Goal: Transaction & Acquisition: Download file/media

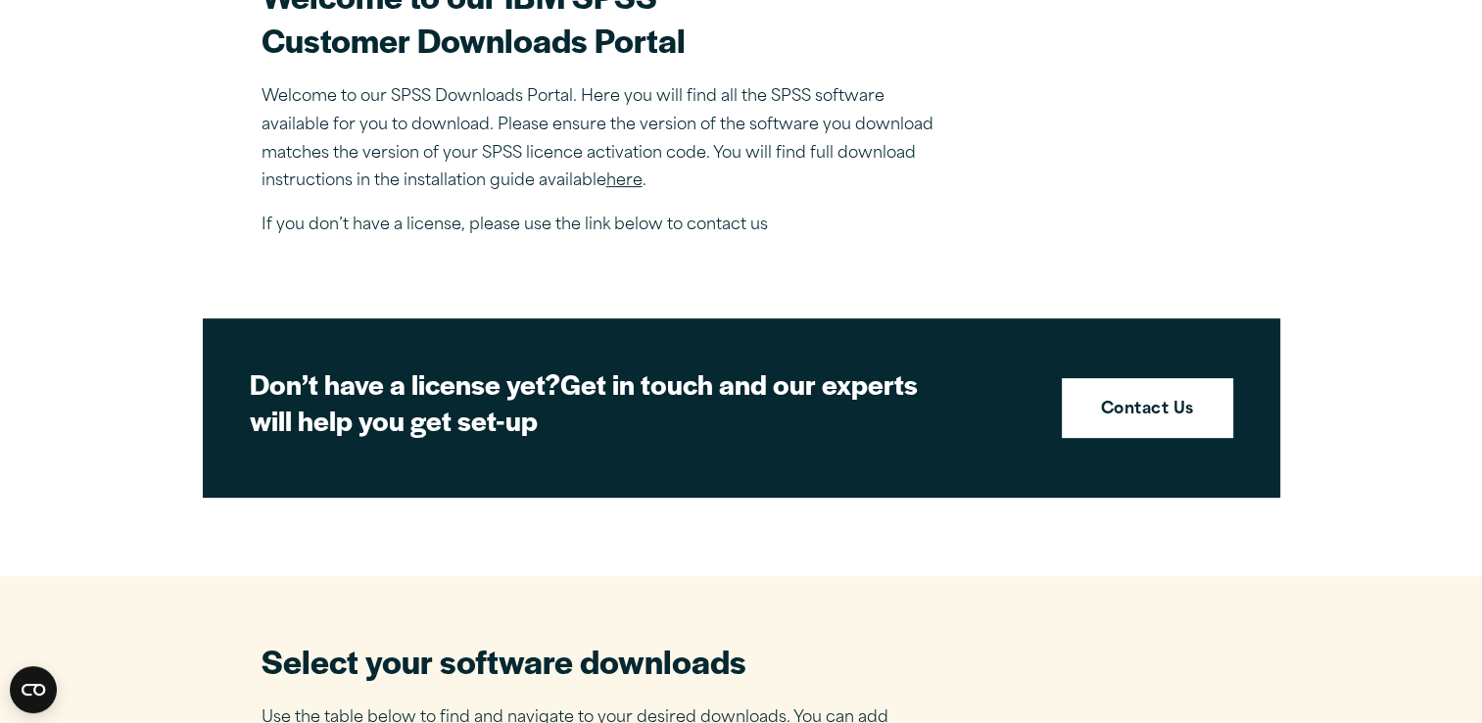
scroll to position [639, 0]
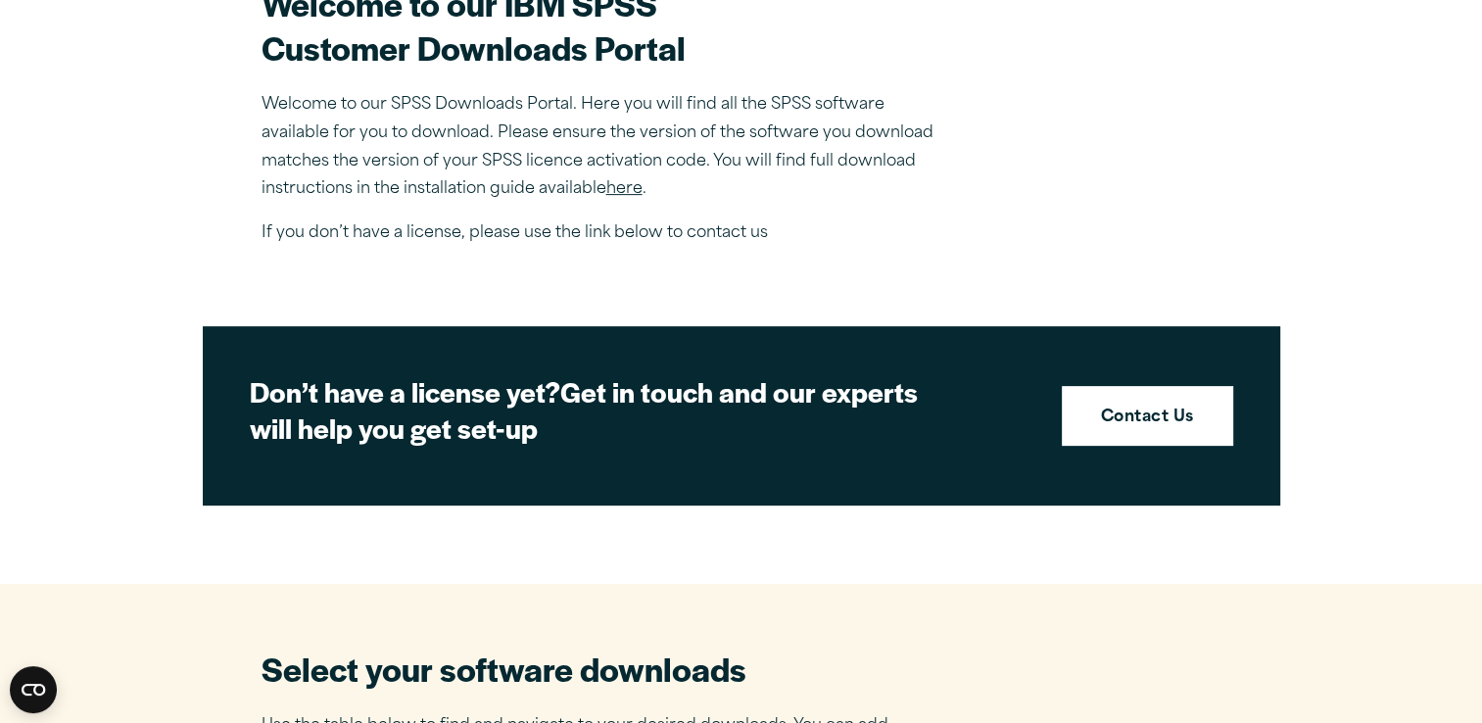
click at [623, 190] on link "here" at bounding box center [624, 189] width 36 height 16
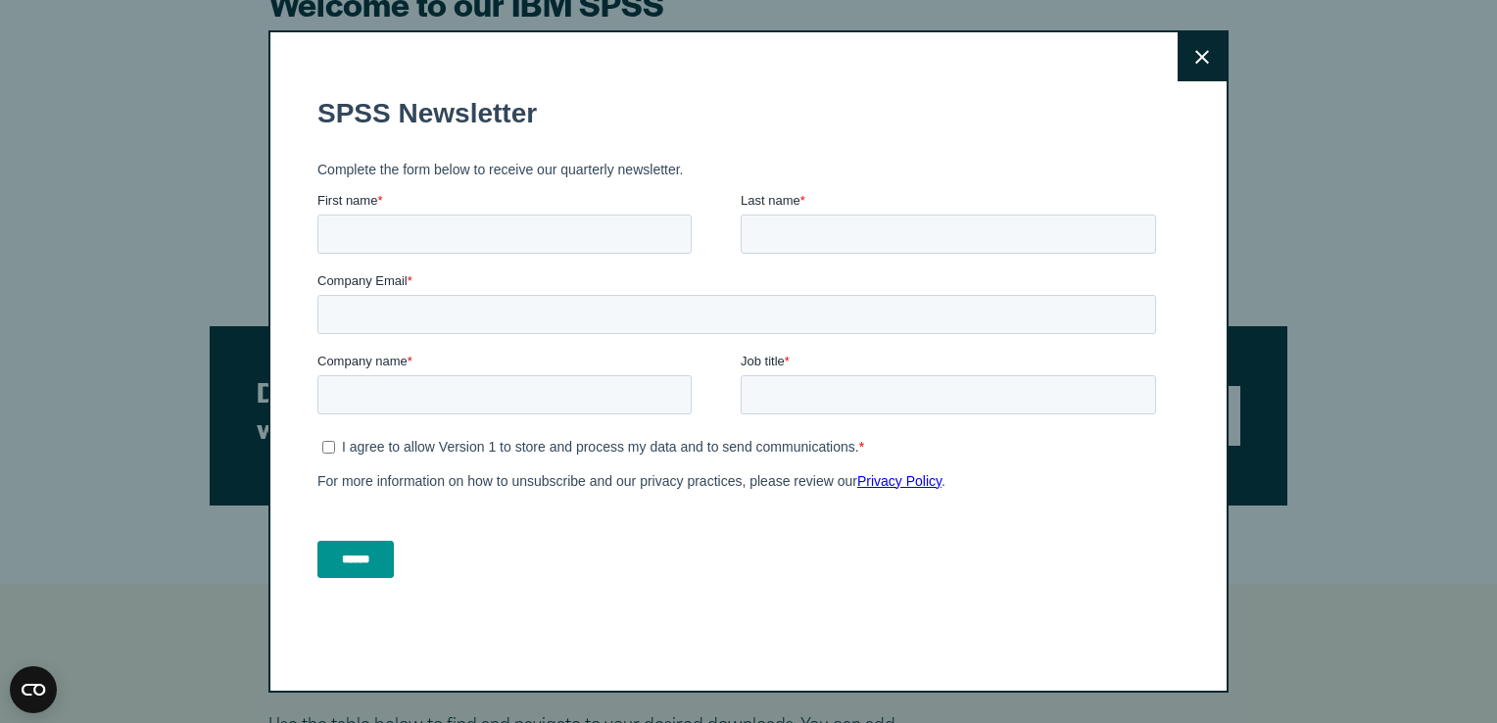
click at [1199, 60] on icon at bounding box center [1202, 57] width 14 height 15
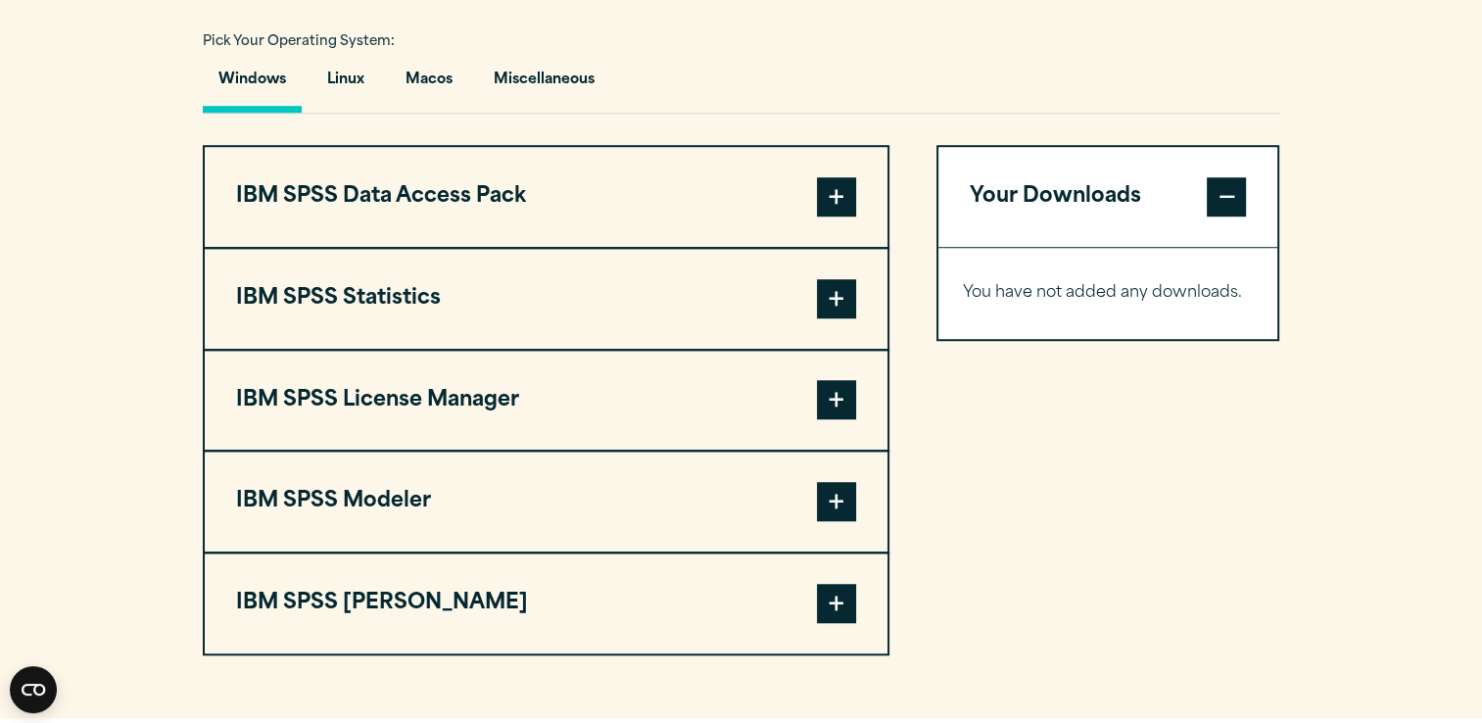
scroll to position [1441, 0]
click at [838, 194] on span at bounding box center [836, 197] width 39 height 39
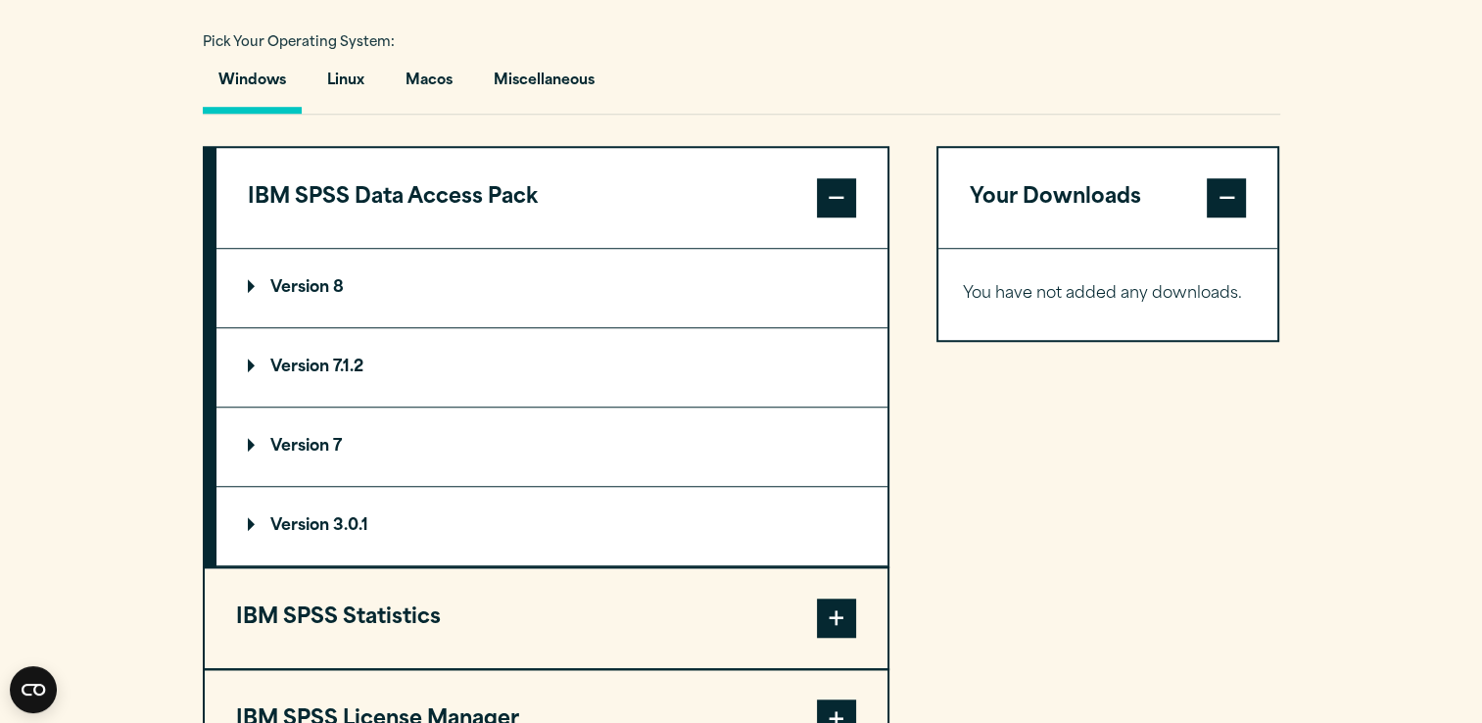
click at [829, 606] on span at bounding box center [836, 617] width 39 height 39
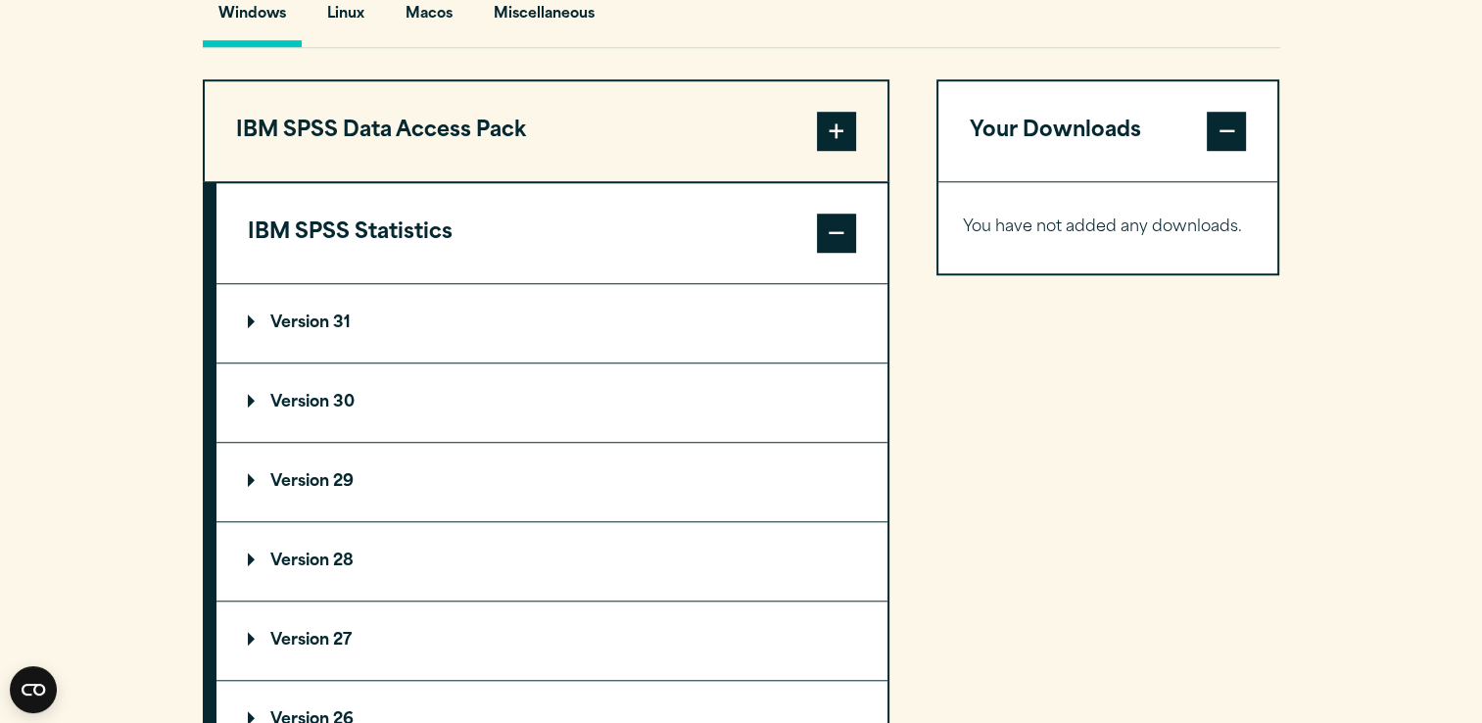
scroll to position [1508, 0]
click at [281, 394] on p "Version 30" at bounding box center [301, 402] width 107 height 16
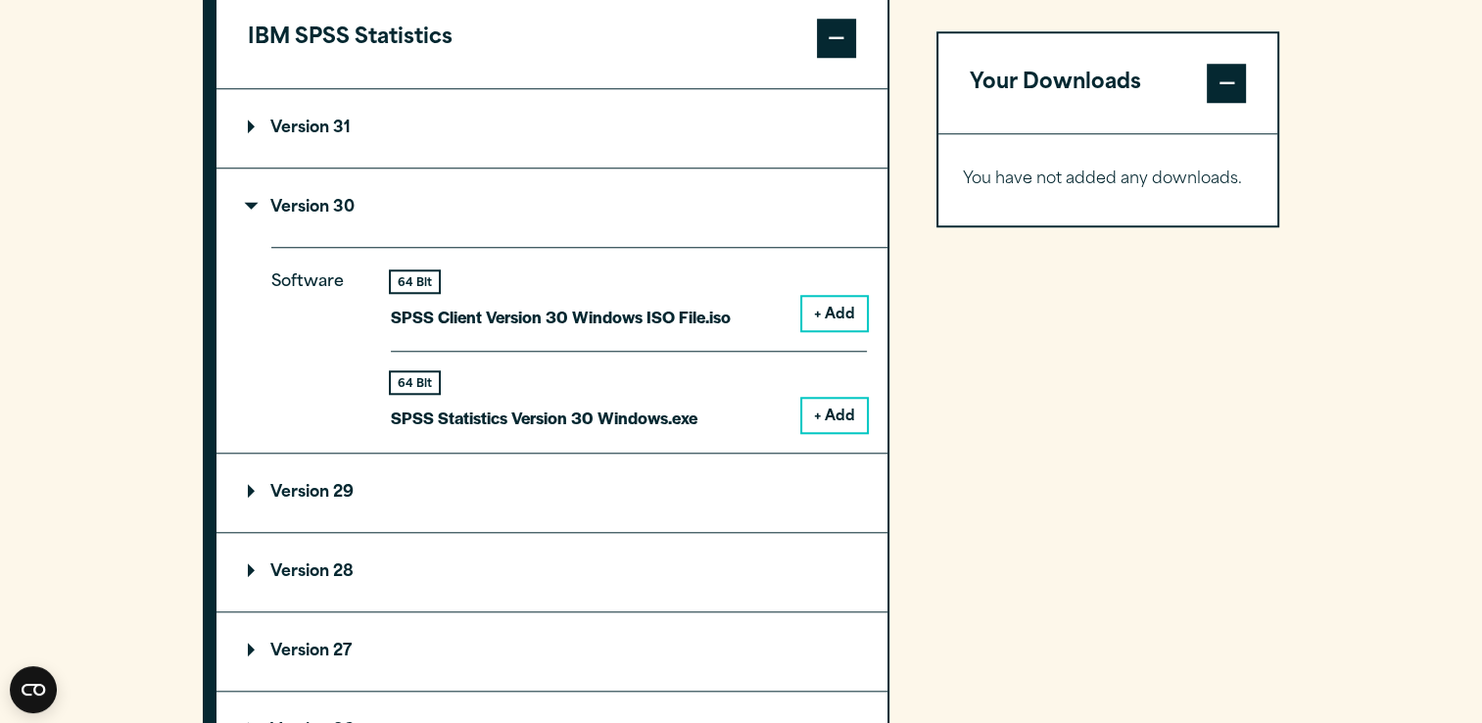
scroll to position [1802, 0]
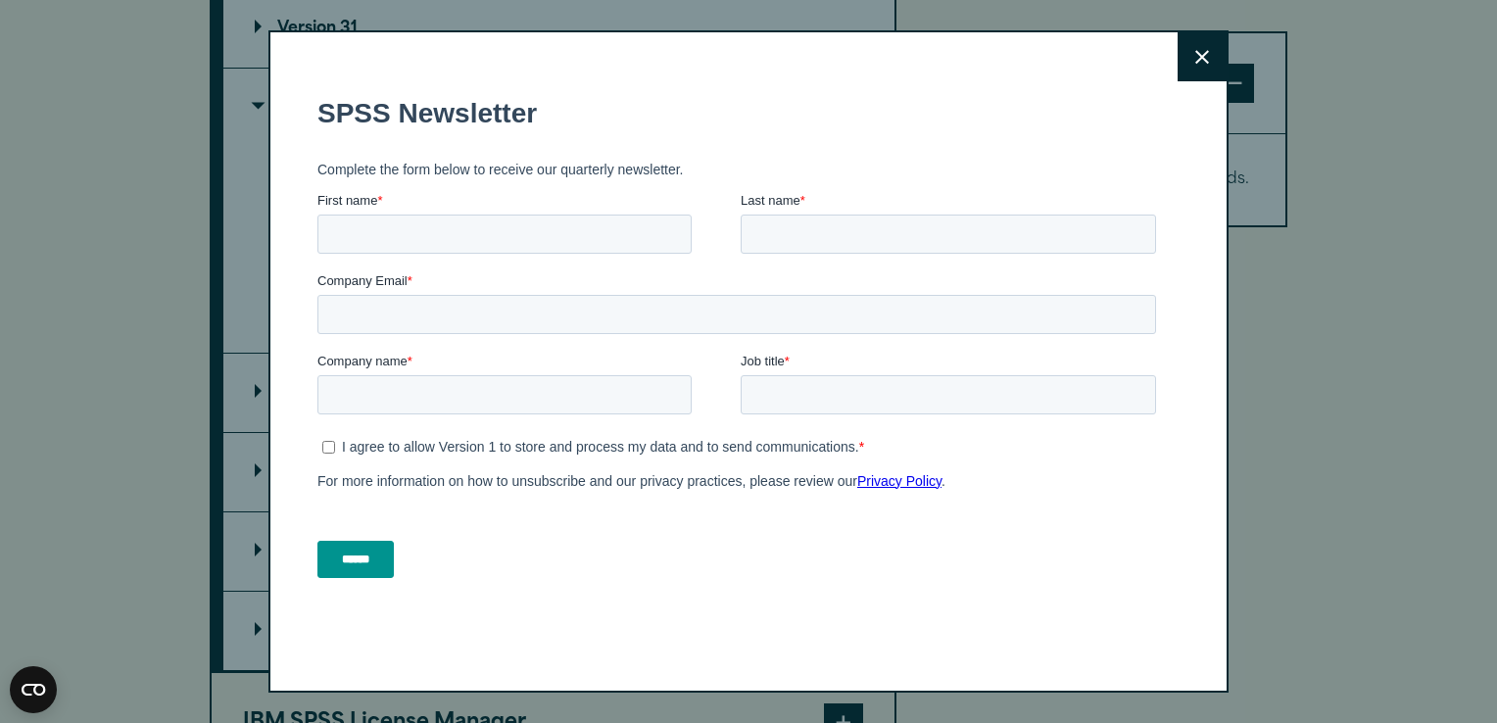
click at [1195, 53] on icon at bounding box center [1202, 57] width 14 height 14
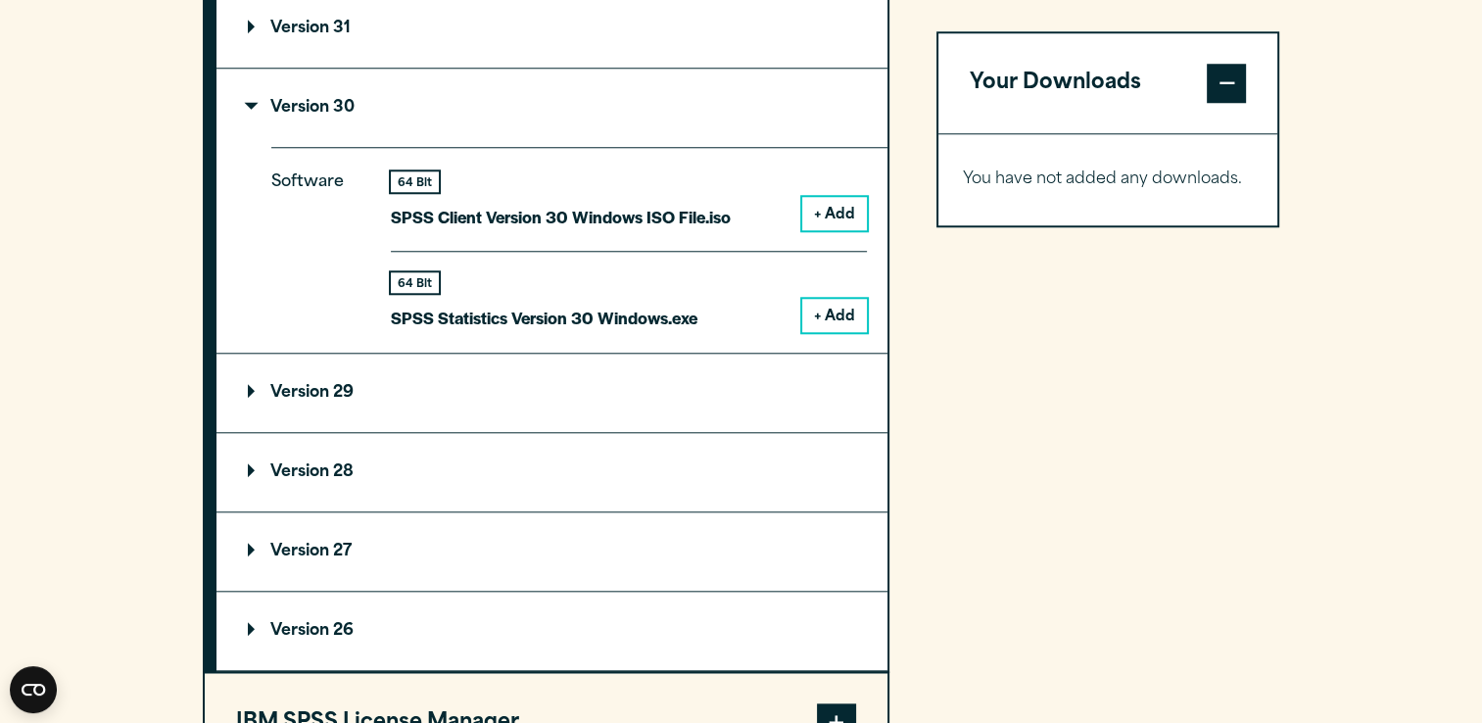
click at [851, 302] on button "+ Add" at bounding box center [834, 315] width 65 height 33
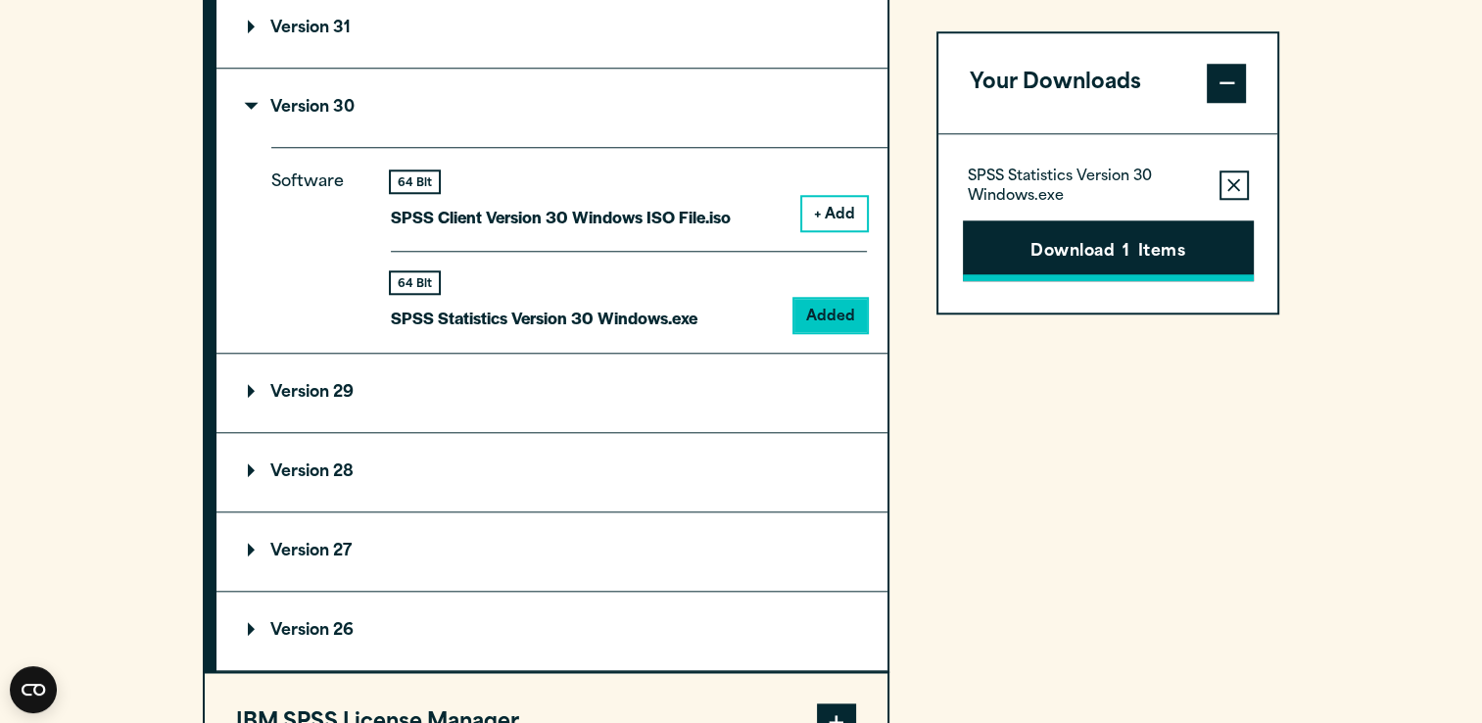
click at [1054, 242] on button "Download 1 Items" at bounding box center [1108, 250] width 291 height 61
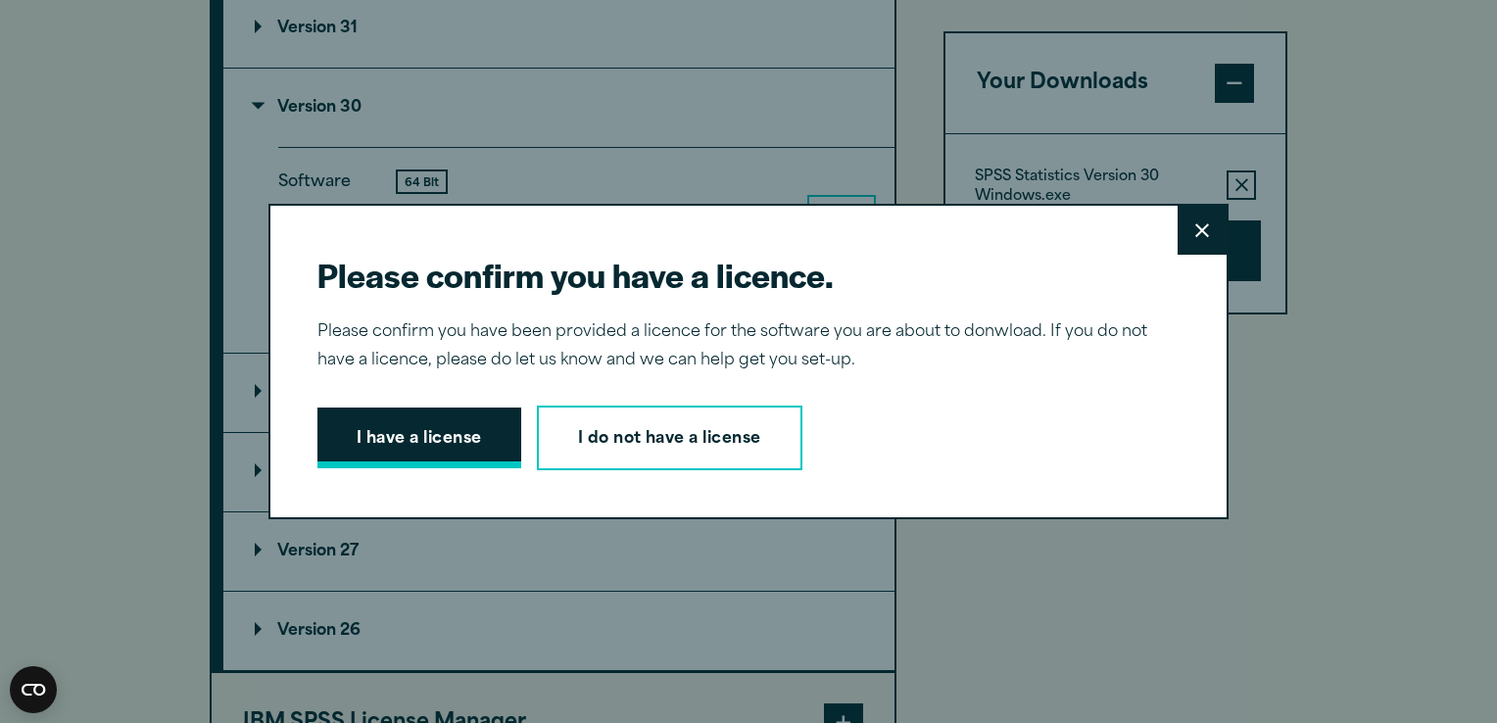
click at [485, 438] on button "I have a license" at bounding box center [419, 437] width 204 height 61
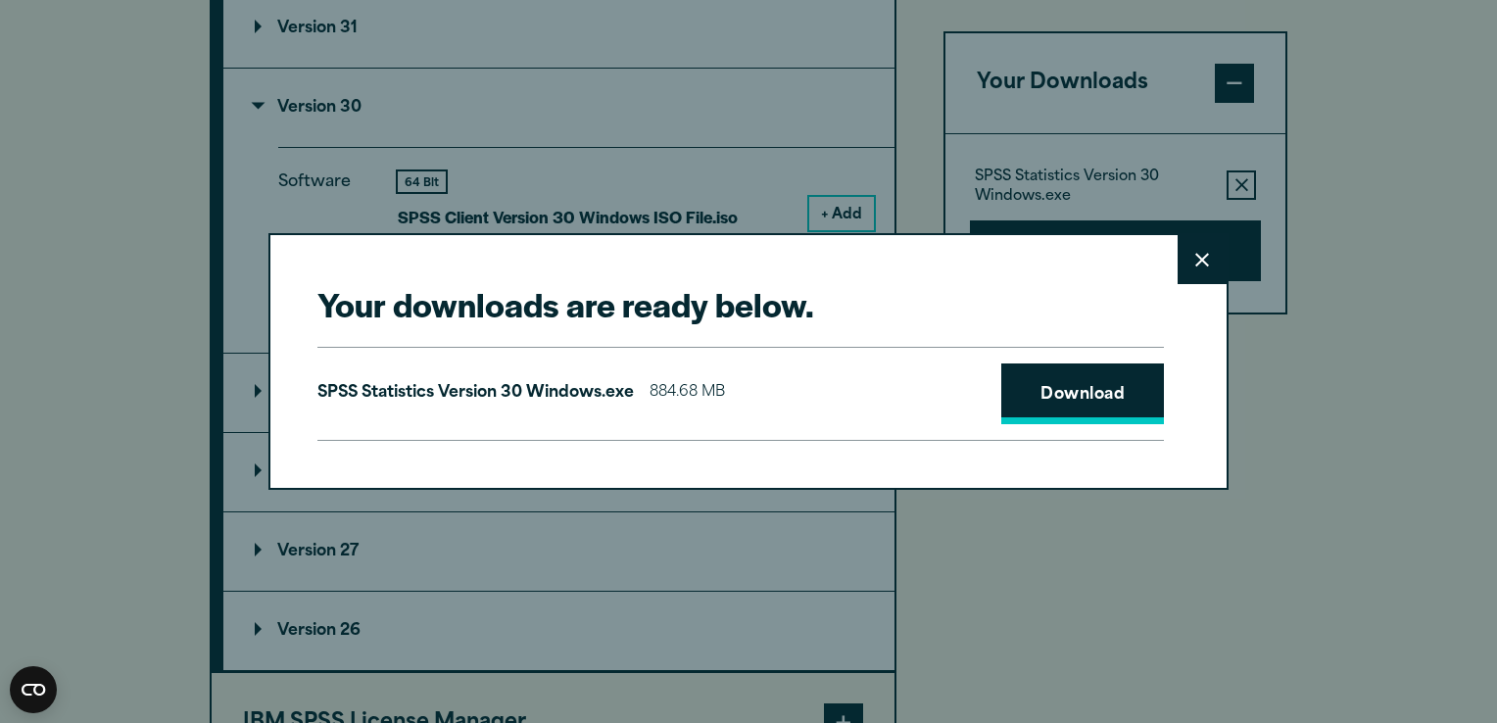
click at [1046, 394] on link "Download" at bounding box center [1082, 393] width 163 height 61
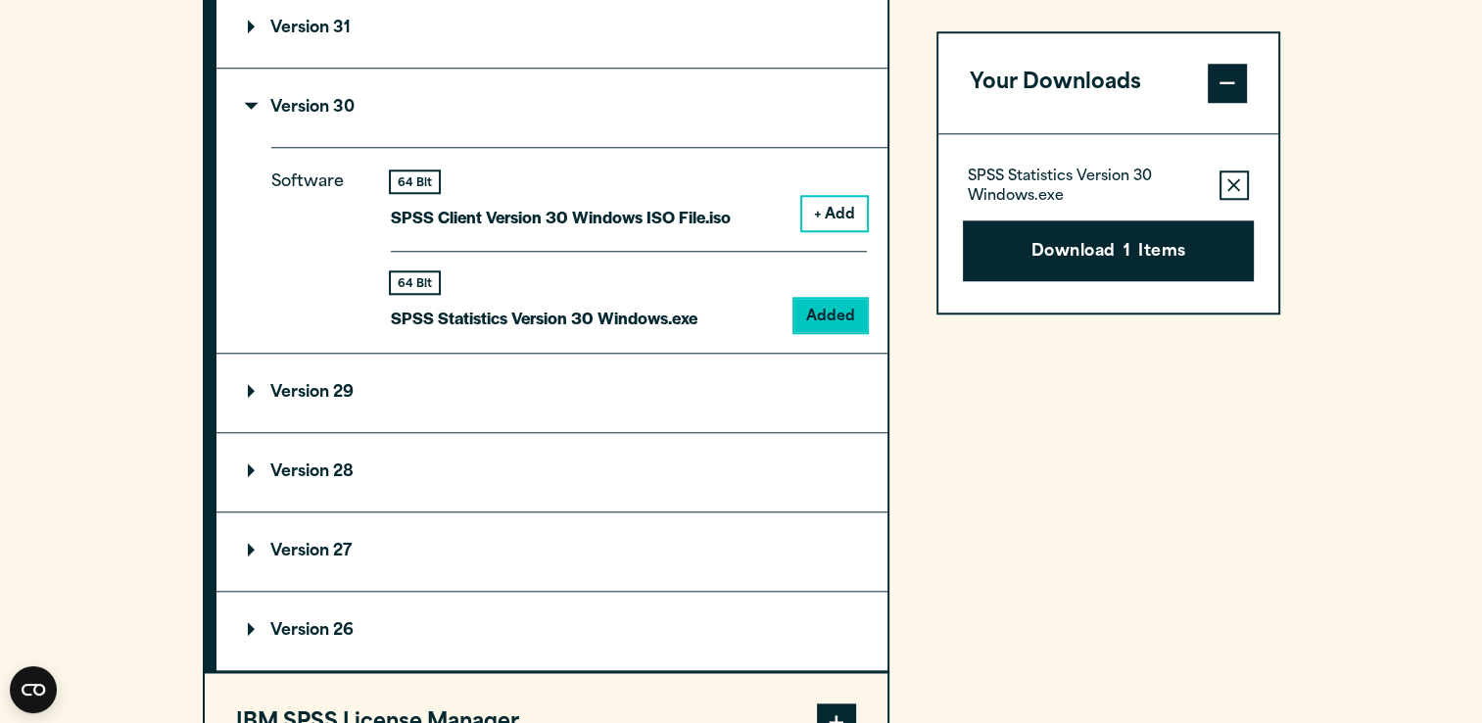
click at [1142, 581] on div "Your downloads are ready below. Close SPSS Statistics Version 30 Windows.exe 88…" at bounding box center [741, 361] width 1482 height 723
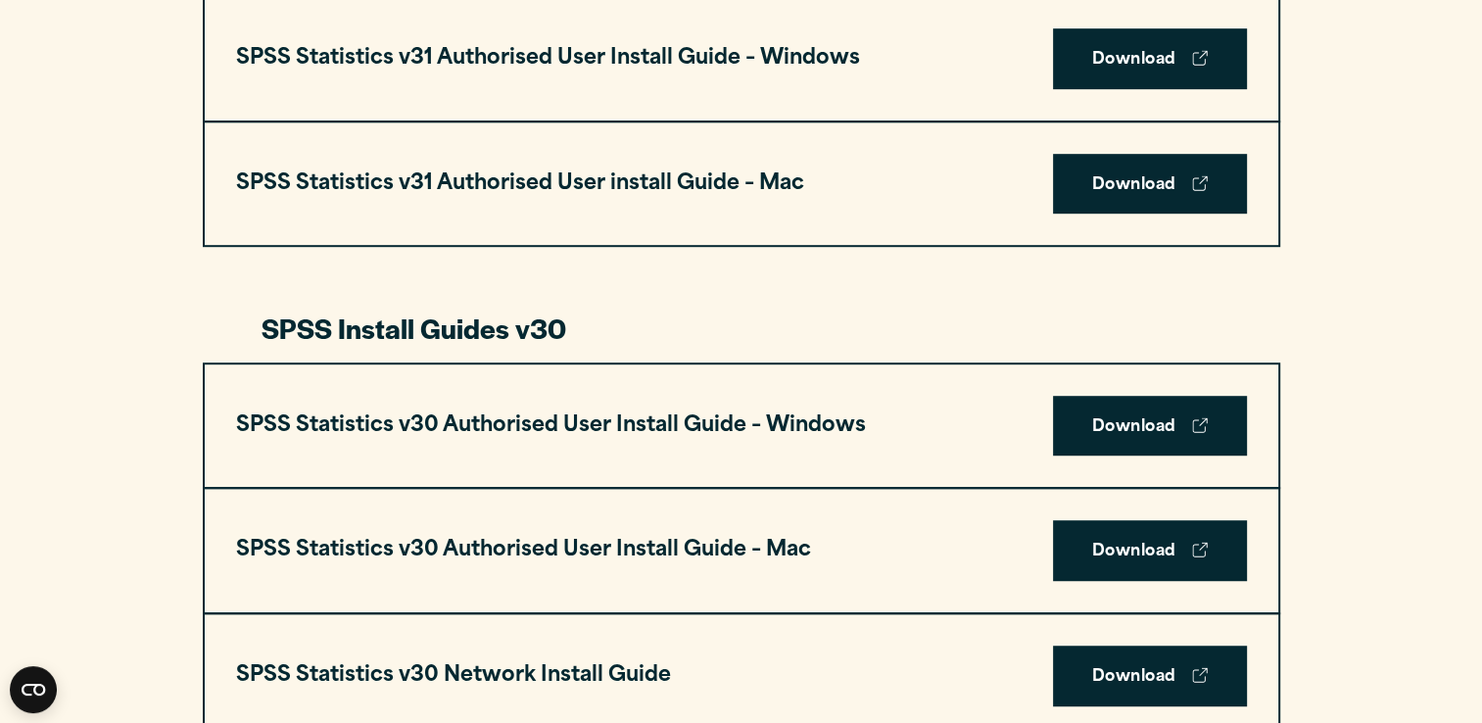
scroll to position [1152, 0]
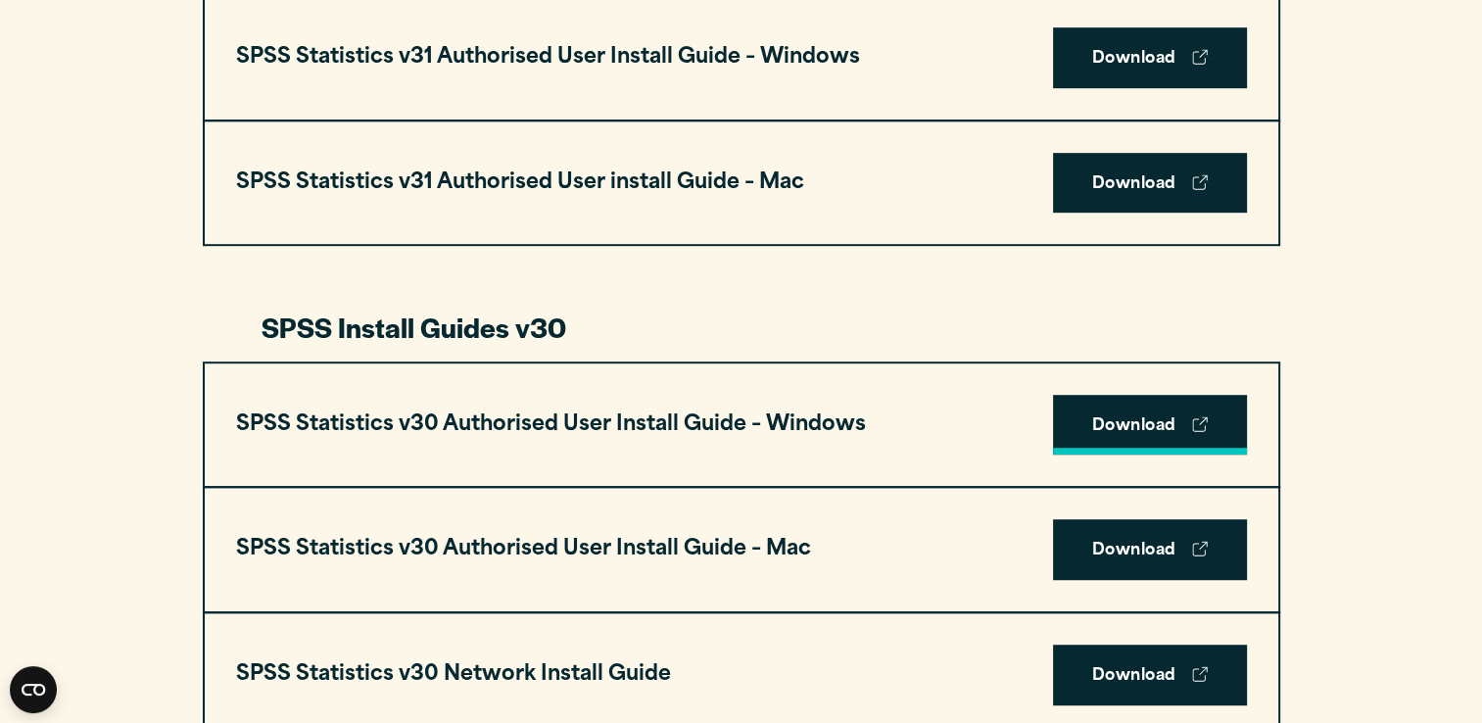
click at [1077, 406] on link "Download" at bounding box center [1150, 425] width 194 height 61
click at [1193, 413] on link "Download" at bounding box center [1150, 425] width 194 height 61
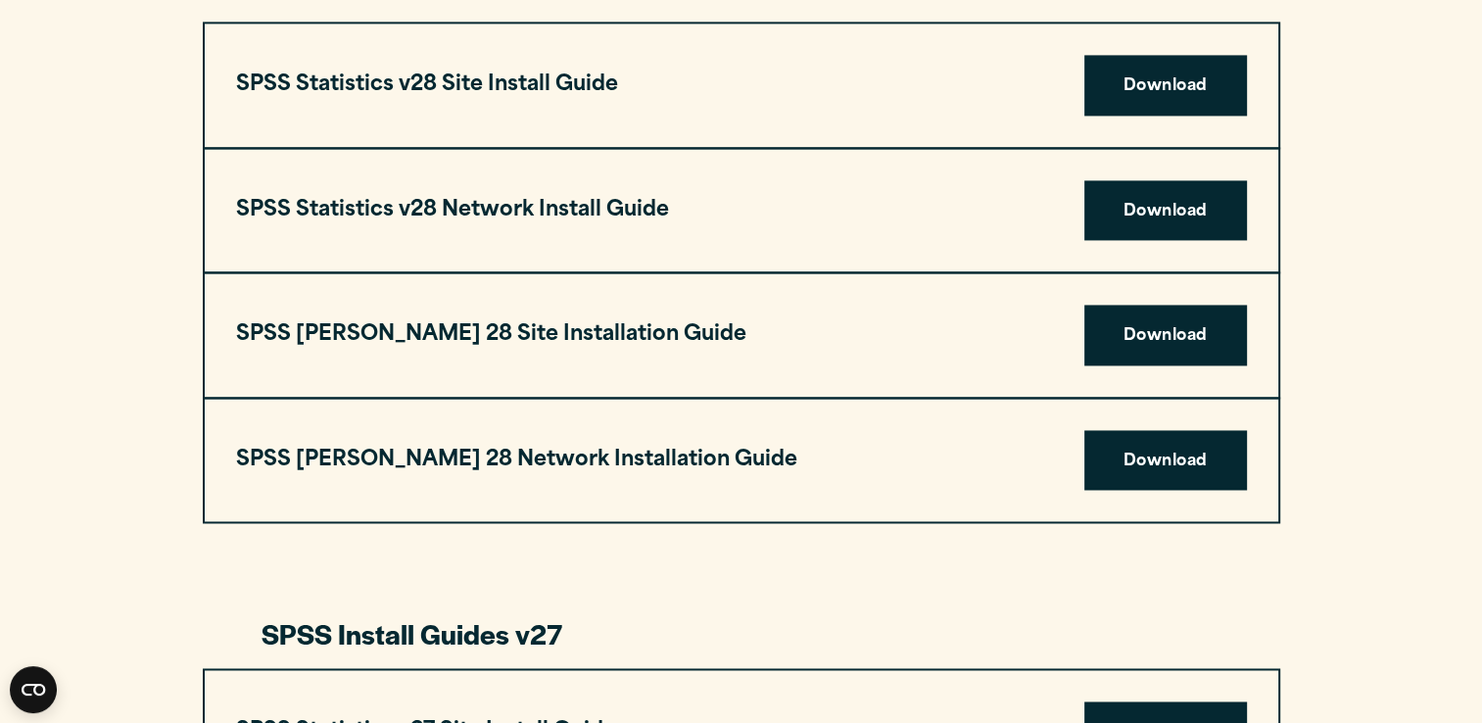
scroll to position [2923, 0]
